Goal: Task Accomplishment & Management: Manage account settings

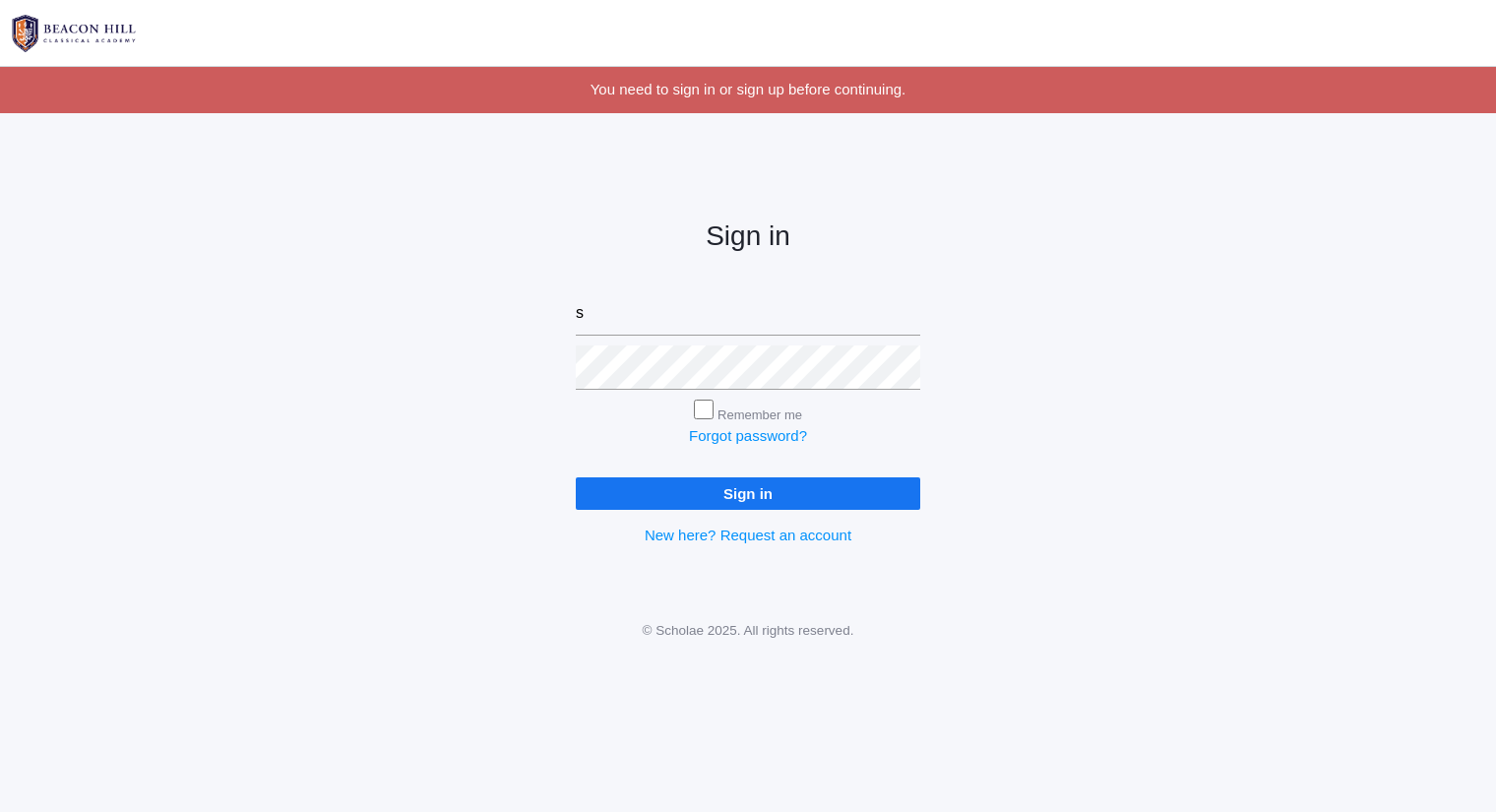
type input "sarah@beaconhillclassical.org"
click at [576, 477] on input "Sign in" at bounding box center [748, 493] width 344 height 33
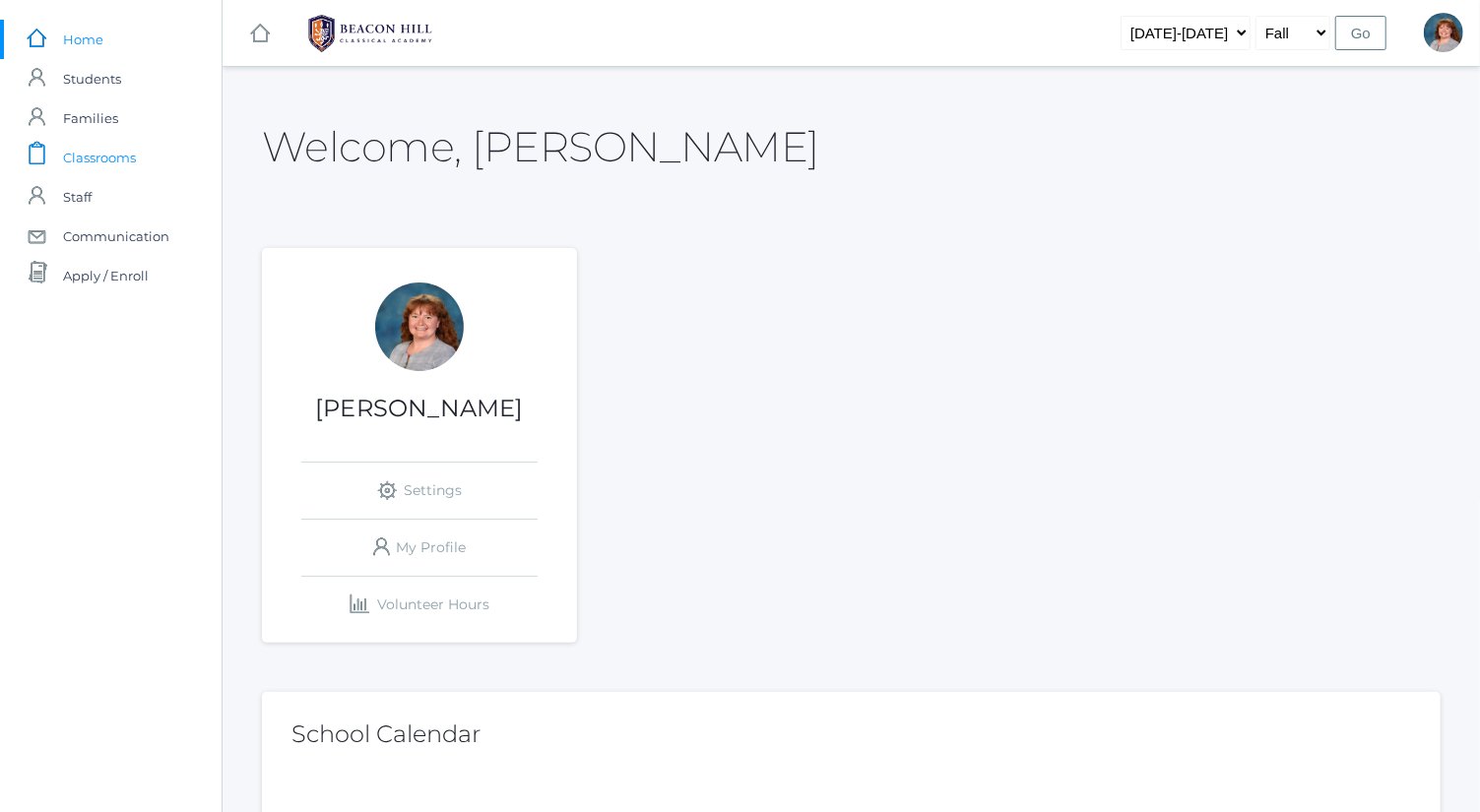
click at [144, 162] on link "icons/clipboard/plain Created with Sketch. Classrooms" at bounding box center [111, 157] width 222 height 39
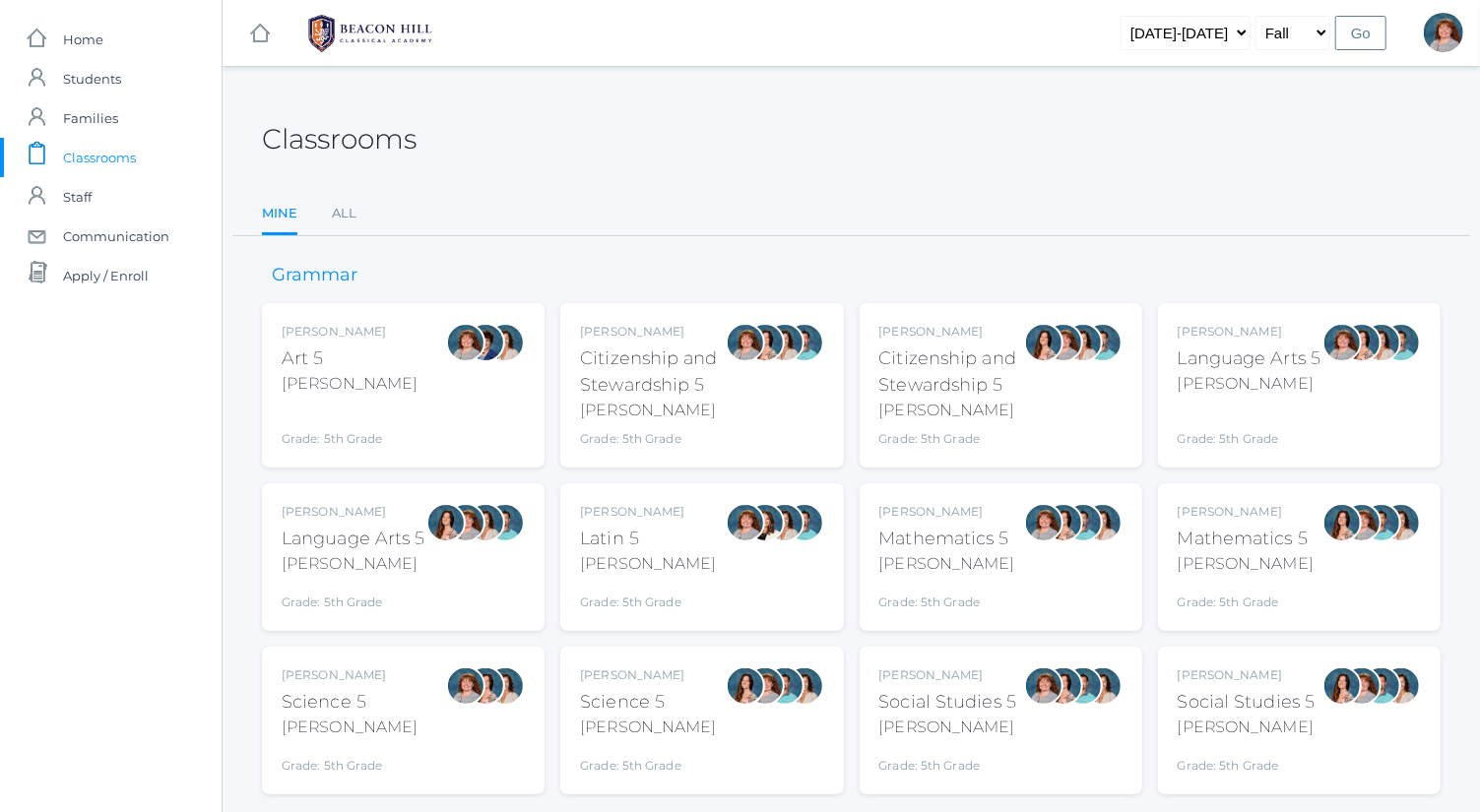
click at [423, 711] on div "Sarah Bence Science 5 Bence Grade: 5th Grade 05SCI" at bounding box center [403, 720] width 244 height 109
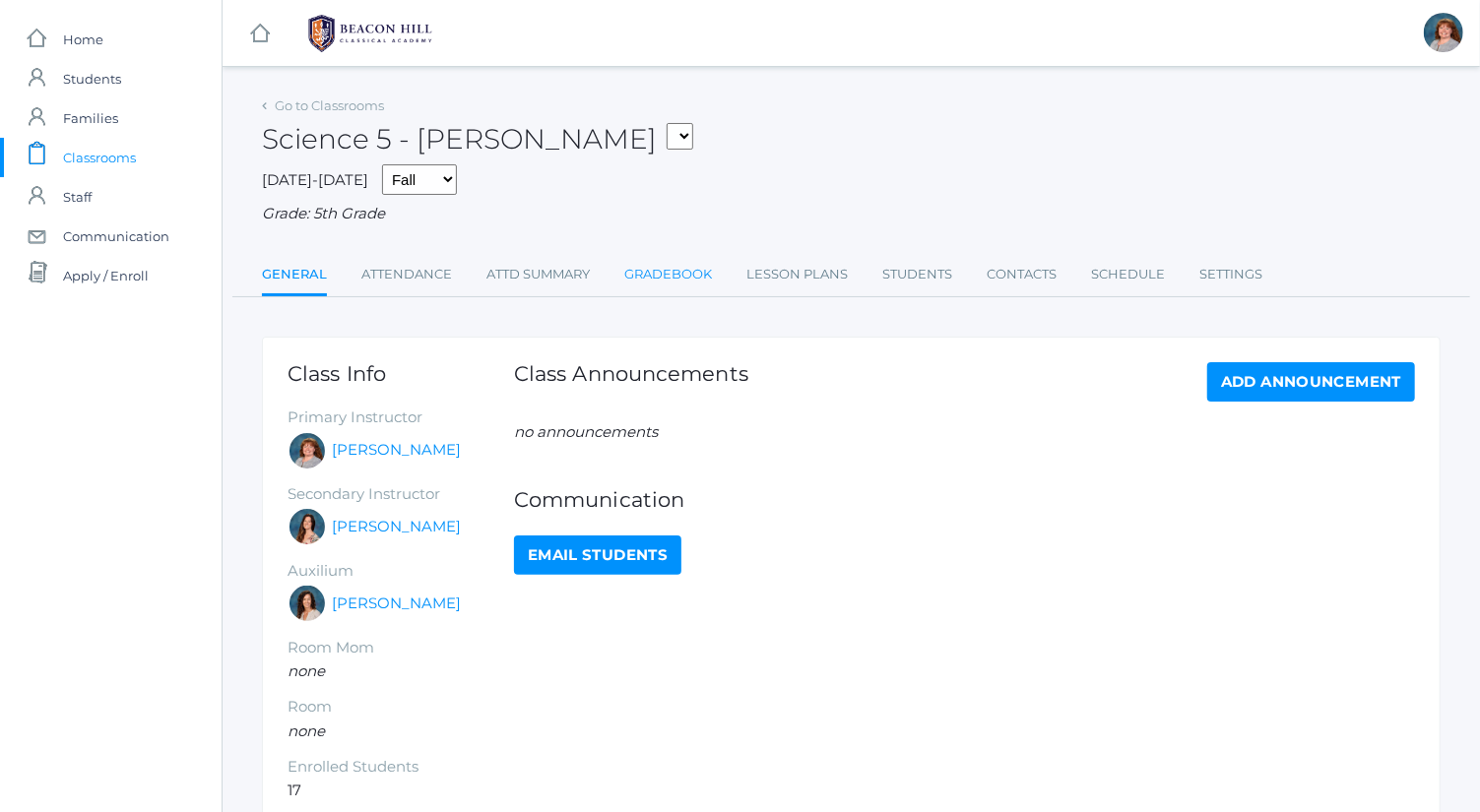
click at [710, 272] on link "Gradebook" at bounding box center [668, 273] width 88 height 39
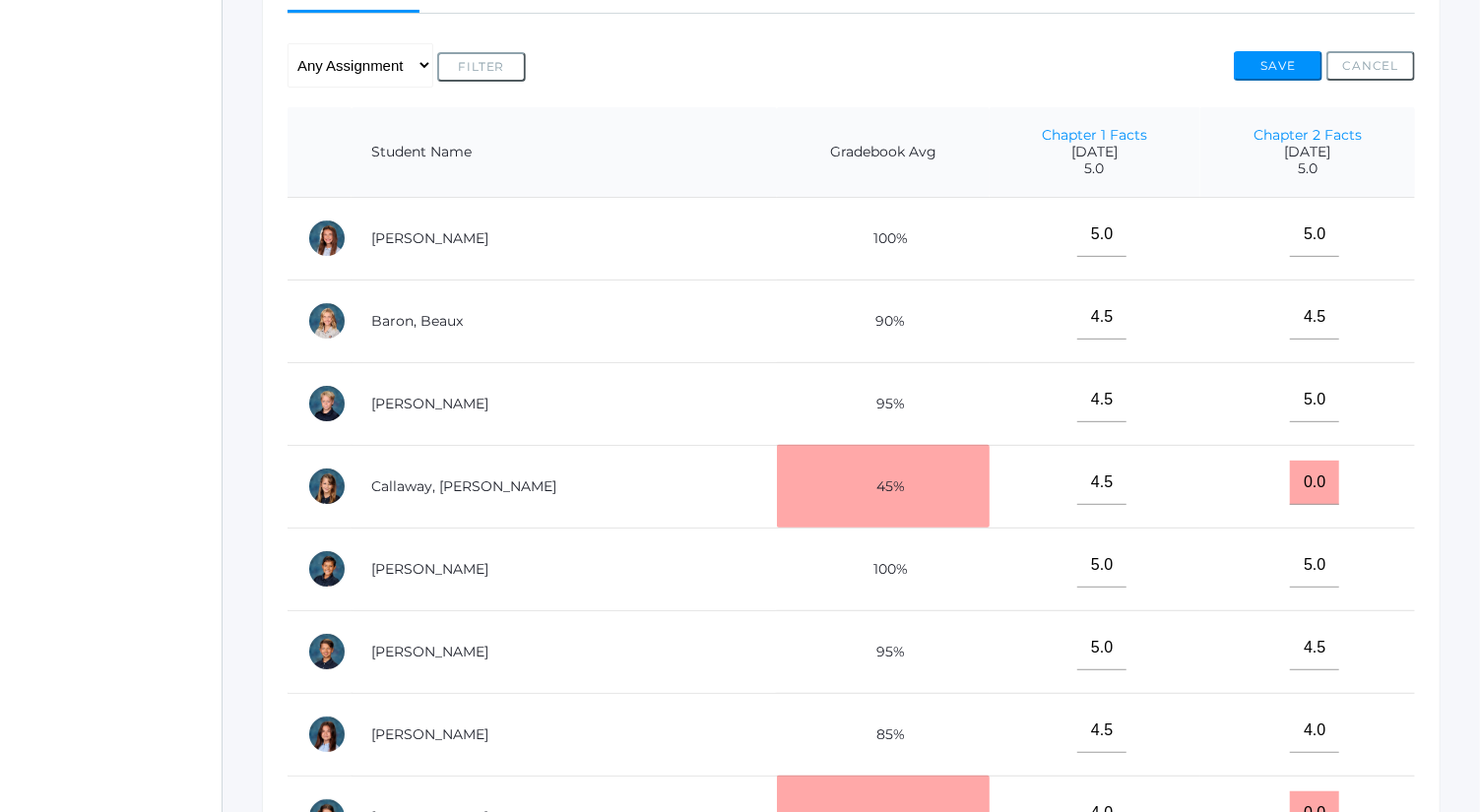
scroll to position [397, 0]
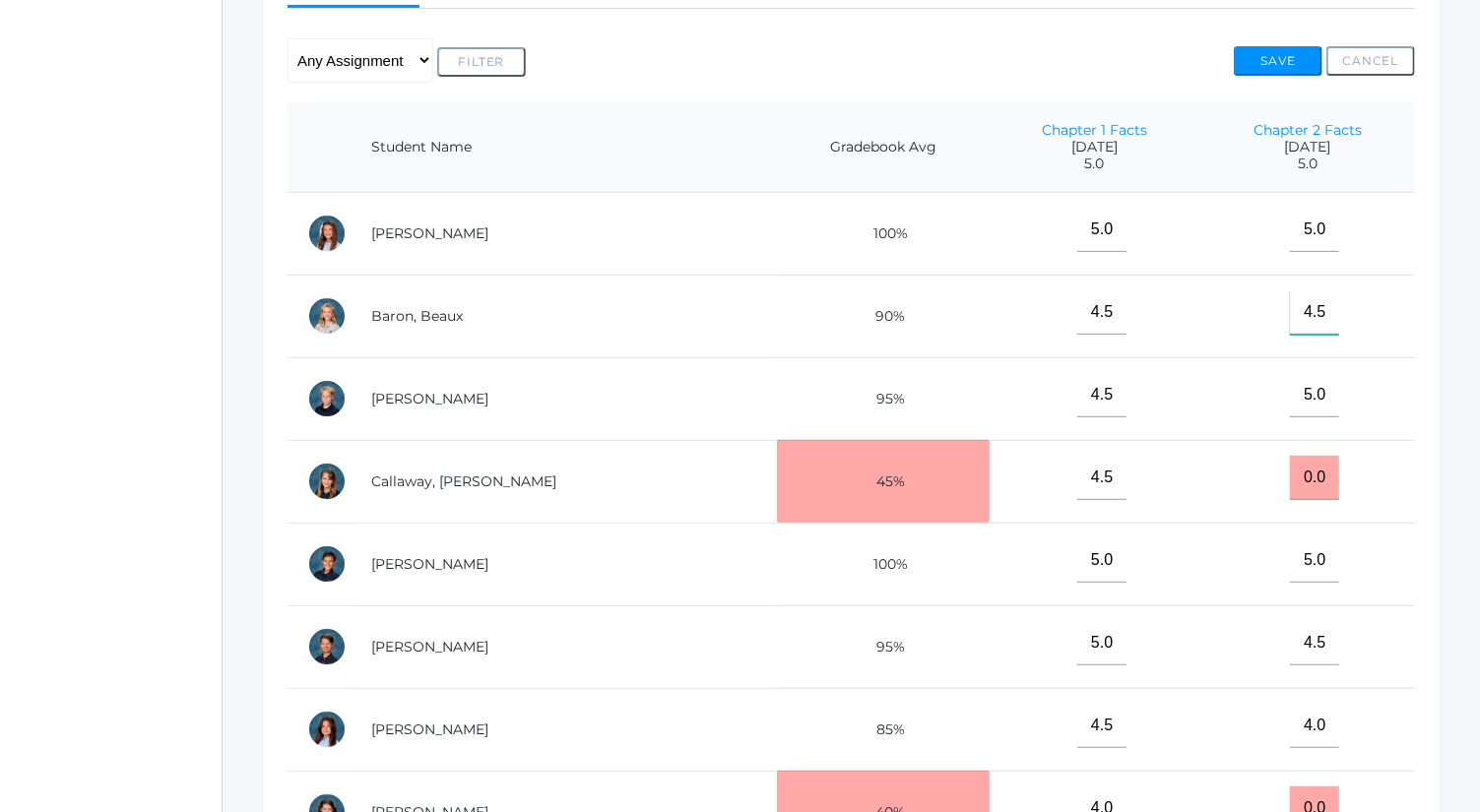
drag, startPoint x: 1296, startPoint y: 313, endPoint x: 1233, endPoint y: 313, distance: 63.0
click at [1233, 313] on td "4.5" at bounding box center [1306, 315] width 215 height 83
type input"] "5"
click at [1285, 69] on button "Save" at bounding box center [1277, 61] width 89 height 30
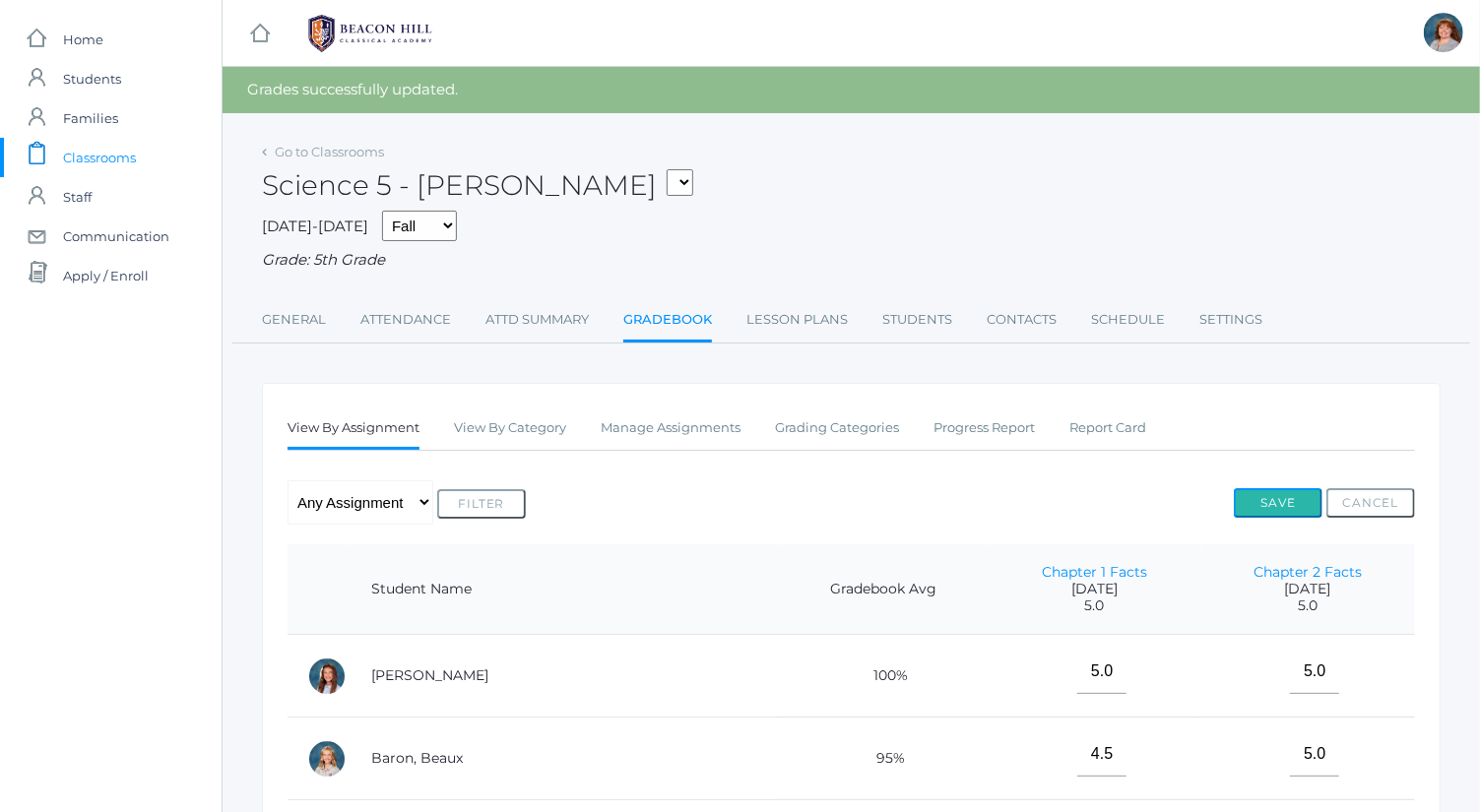
click at [1281, 496] on button "Save" at bounding box center [1277, 503] width 89 height 30
